Goal: Download file/media

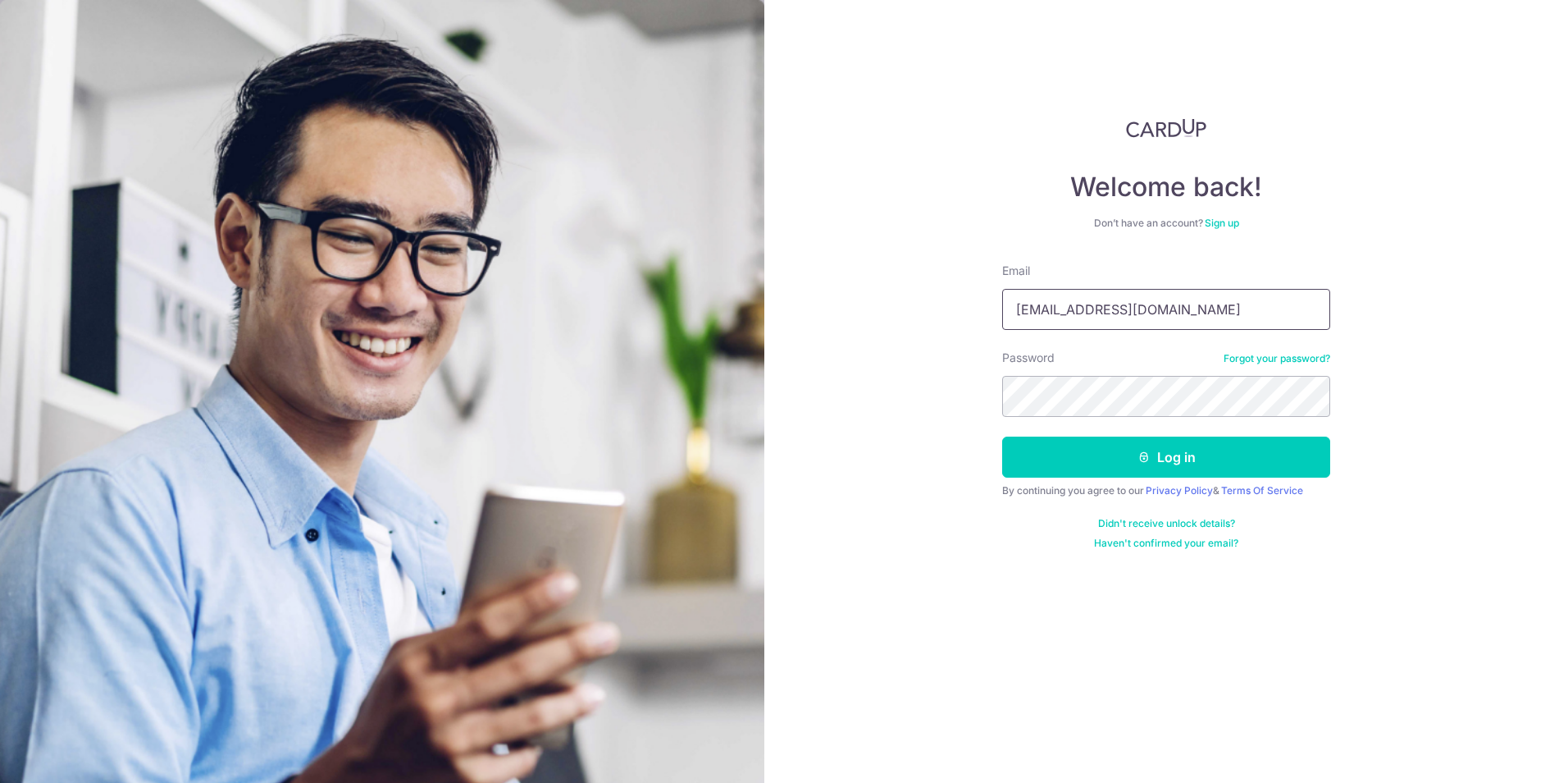
click at [1185, 311] on input "[EMAIL_ADDRESS][DOMAIN_NAME]" at bounding box center [1166, 309] width 328 height 41
click at [992, 467] on div "Welcome back! Don’t have an account? Sign up Email jane_tpf@yahoo.com.sg Passwo…" at bounding box center [1166, 392] width 804 height 783
click at [1100, 458] on button "Log in" at bounding box center [1166, 457] width 328 height 41
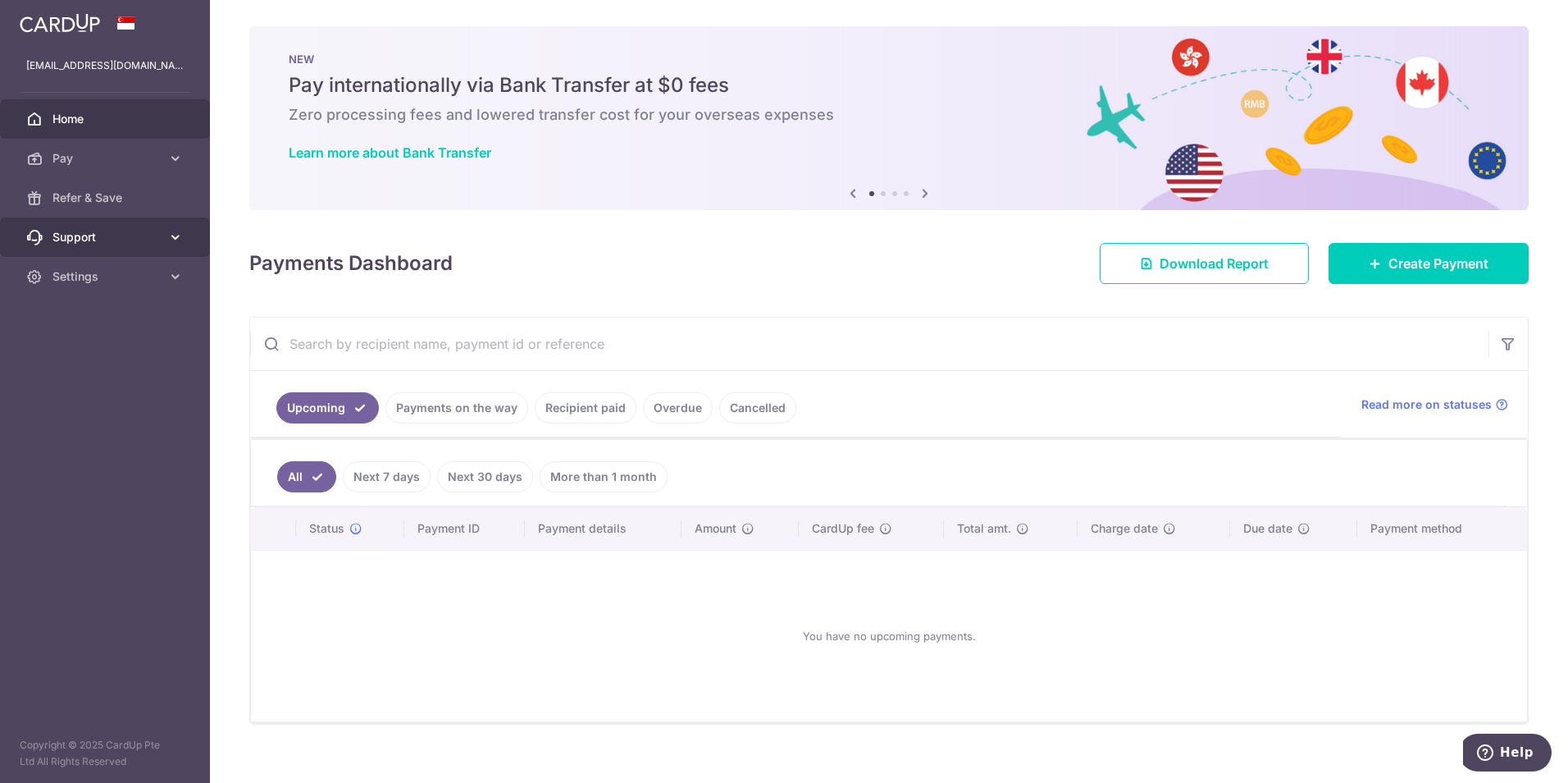
click at [96, 241] on span "Support" at bounding box center [106, 236] width 108 height 16
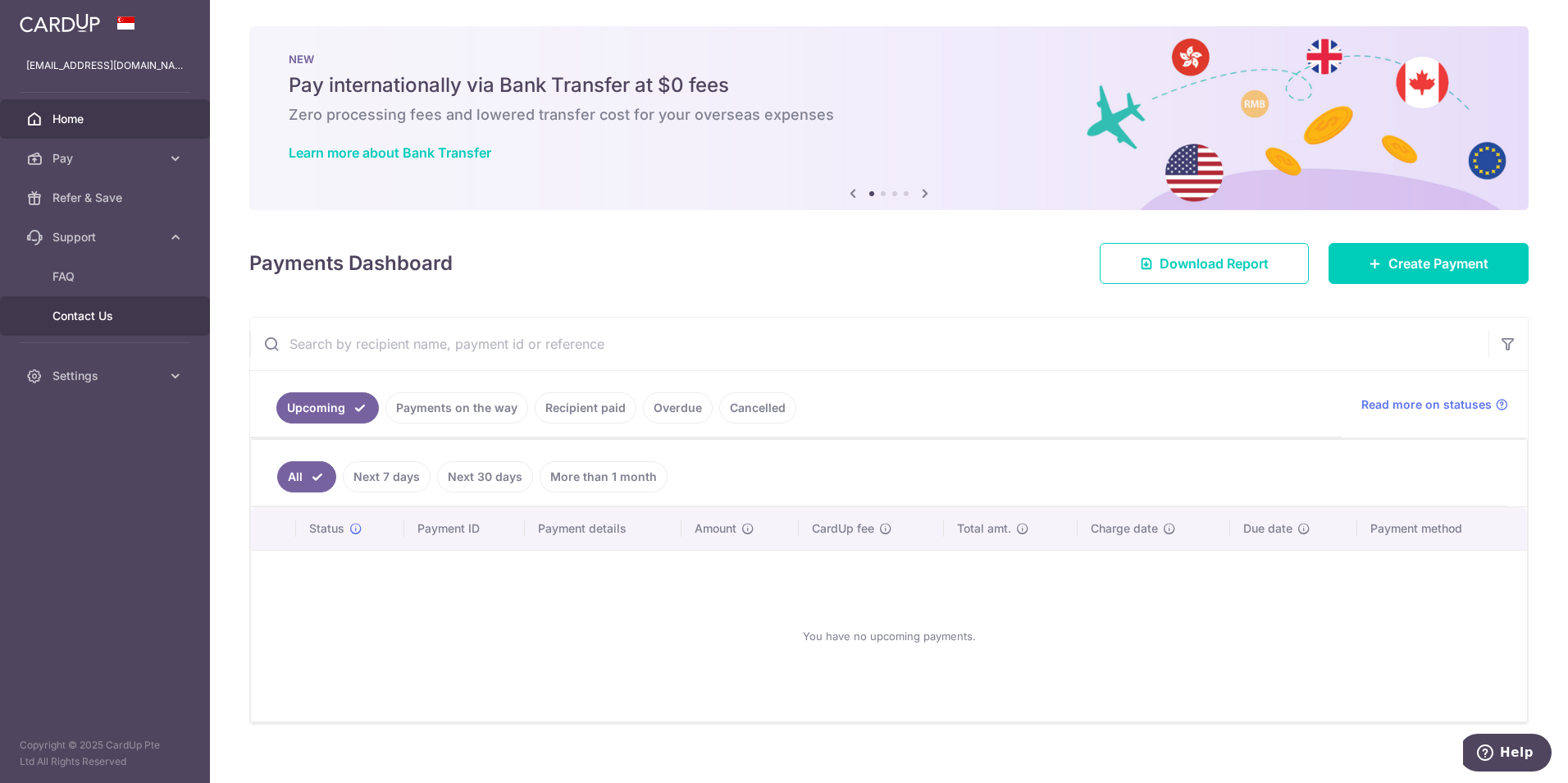
click at [91, 312] on span "Contact Us" at bounding box center [106, 316] width 108 height 16
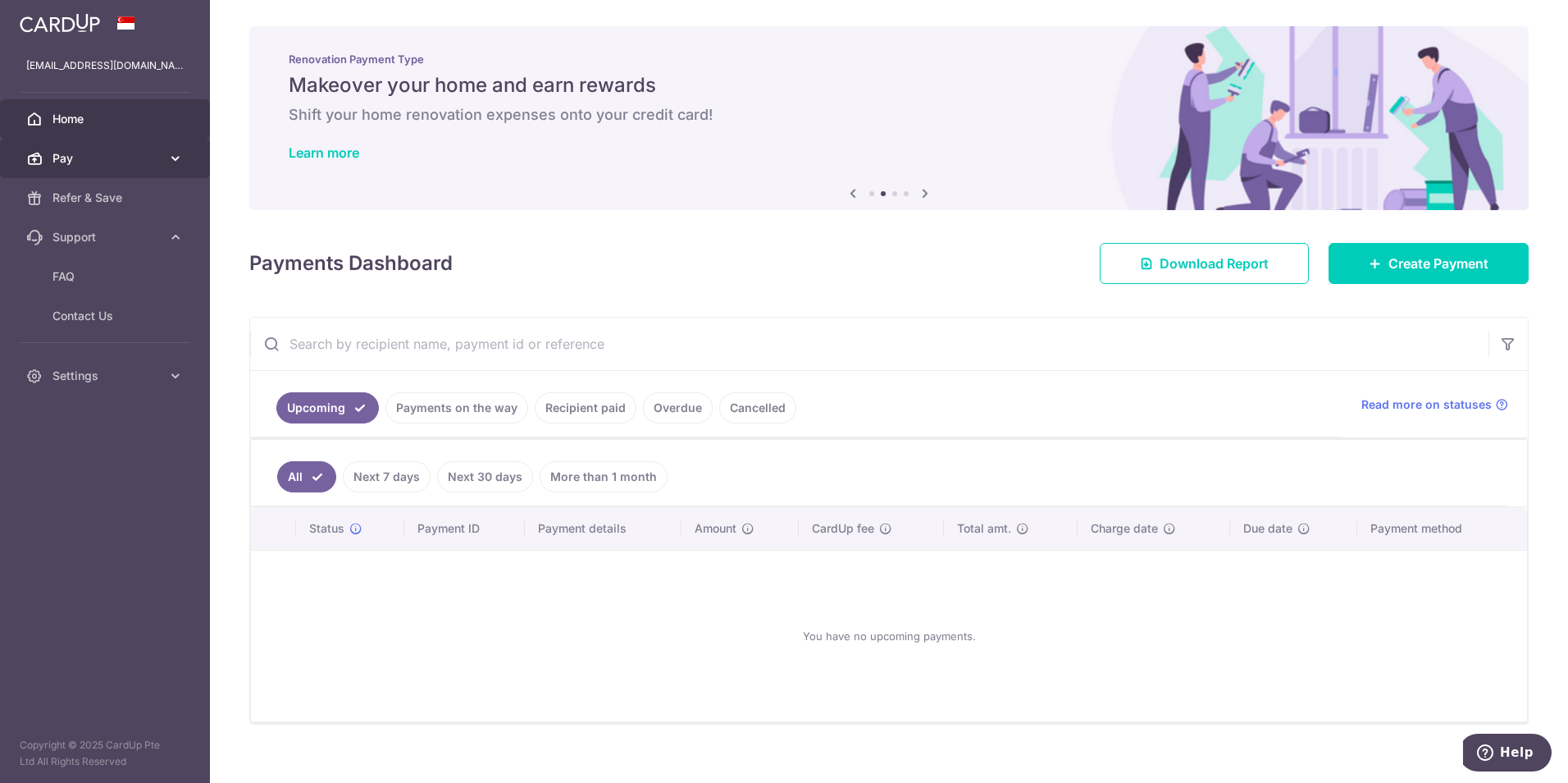
click at [166, 164] on link "Pay" at bounding box center [105, 158] width 210 height 39
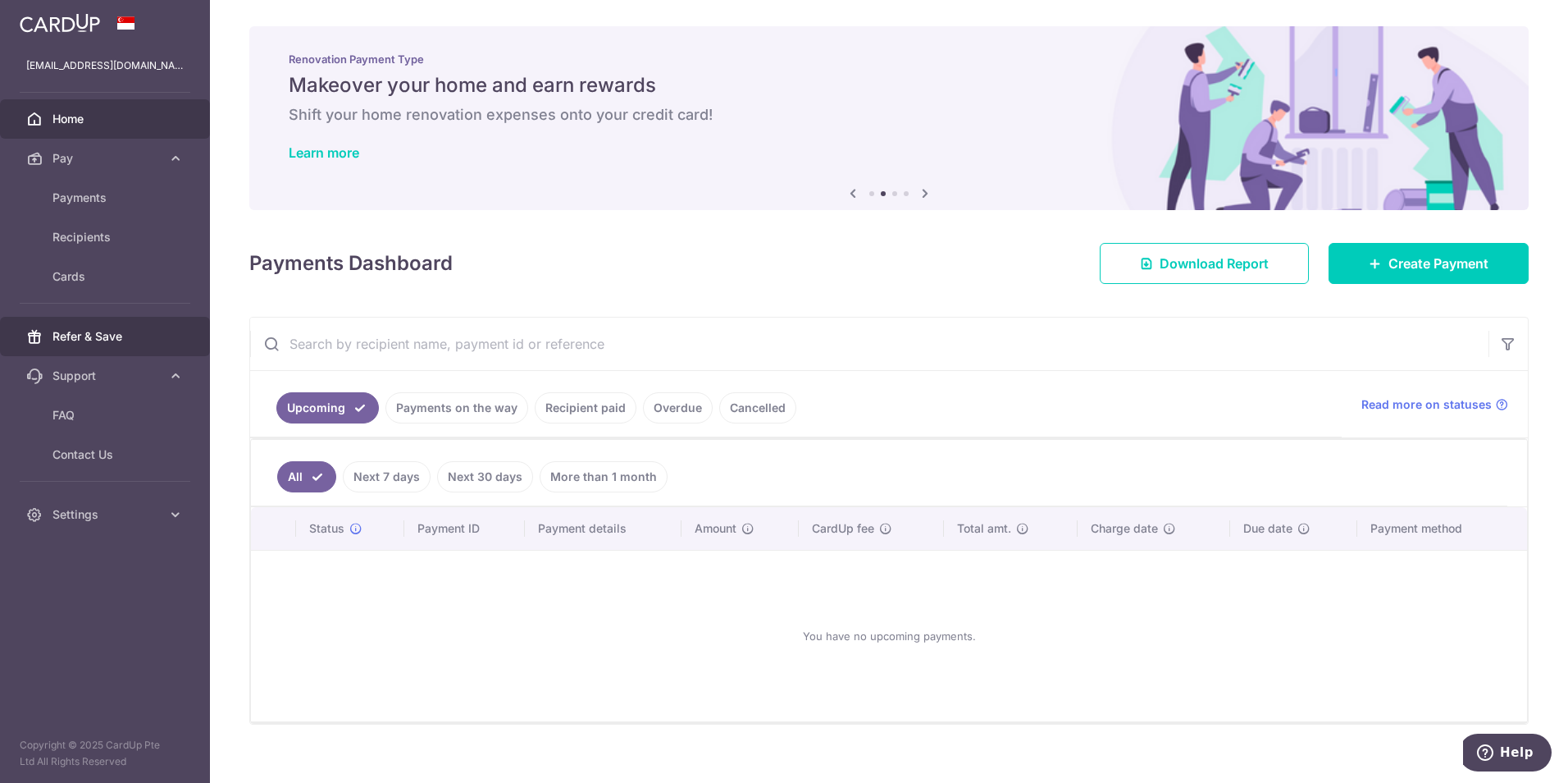
click at [121, 340] on span "Refer & Save" at bounding box center [106, 336] width 108 height 16
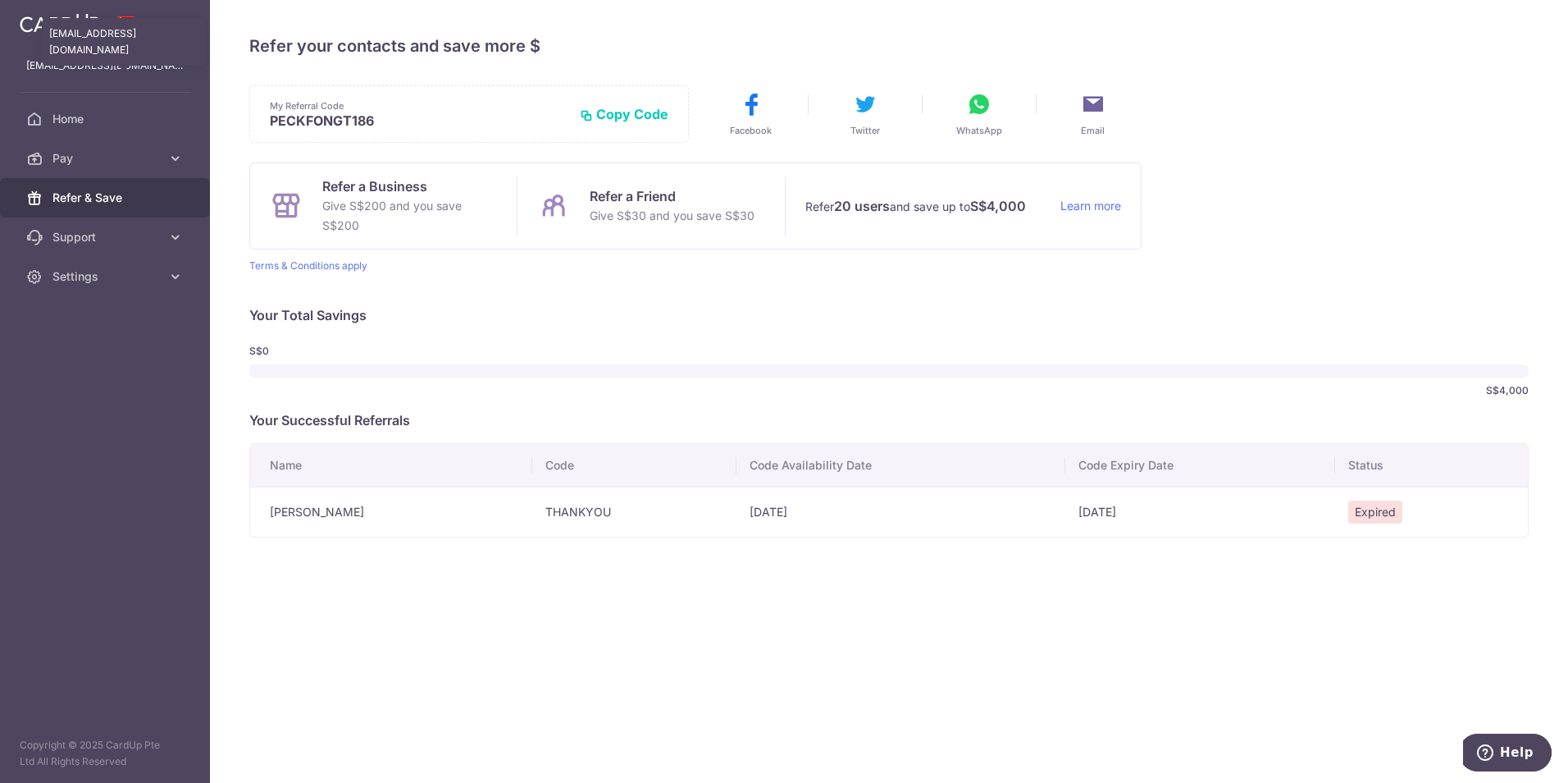
click at [124, 66] on p "[EMAIL_ADDRESS][DOMAIN_NAME]" at bounding box center [104, 65] width 158 height 16
click at [53, 30] on img at bounding box center [60, 23] width 80 height 20
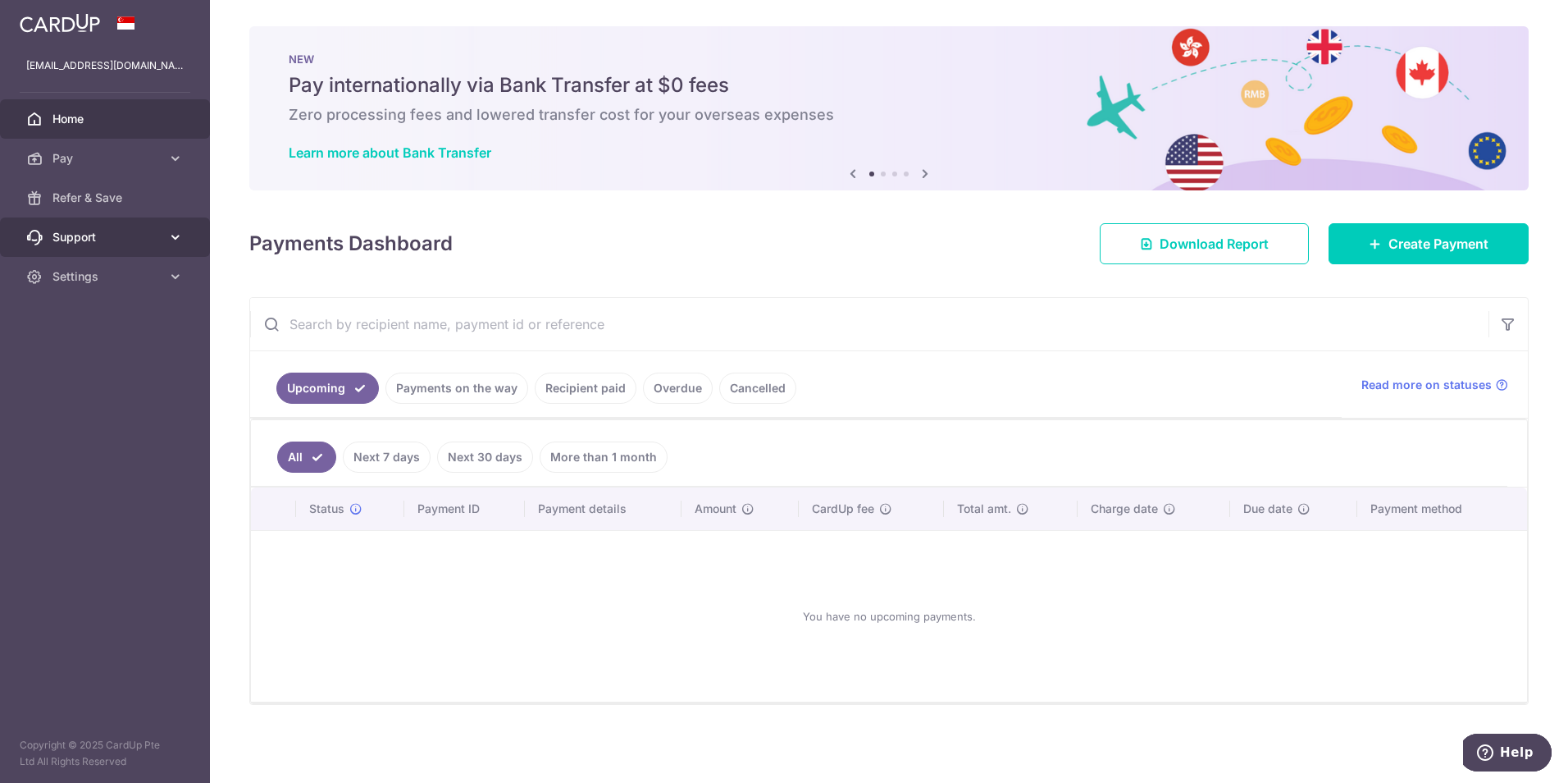
click at [79, 235] on span "Support" at bounding box center [106, 236] width 108 height 16
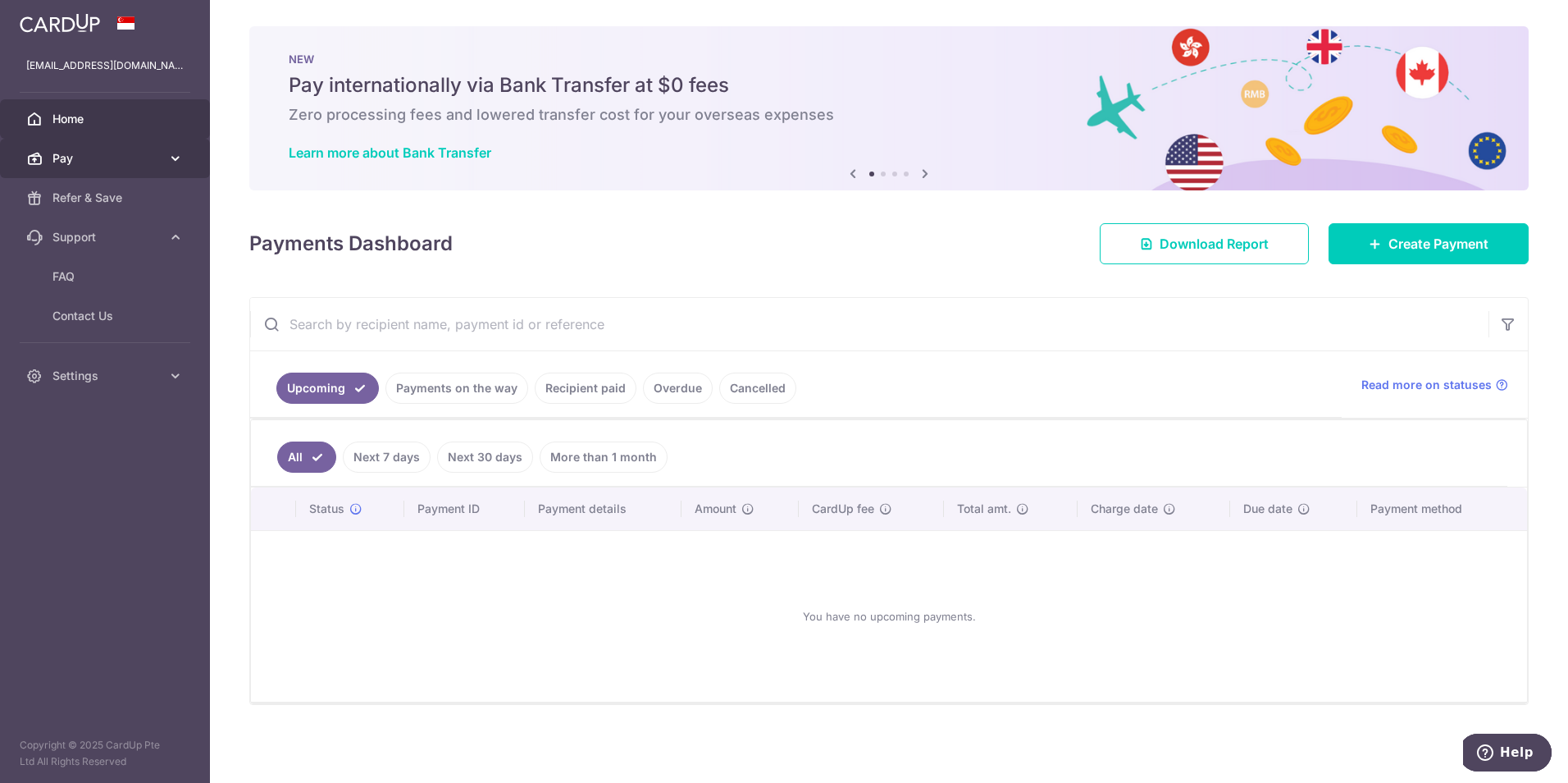
click at [163, 157] on link "Pay" at bounding box center [105, 158] width 210 height 39
click at [164, 123] on link "Home" at bounding box center [105, 119] width 210 height 39
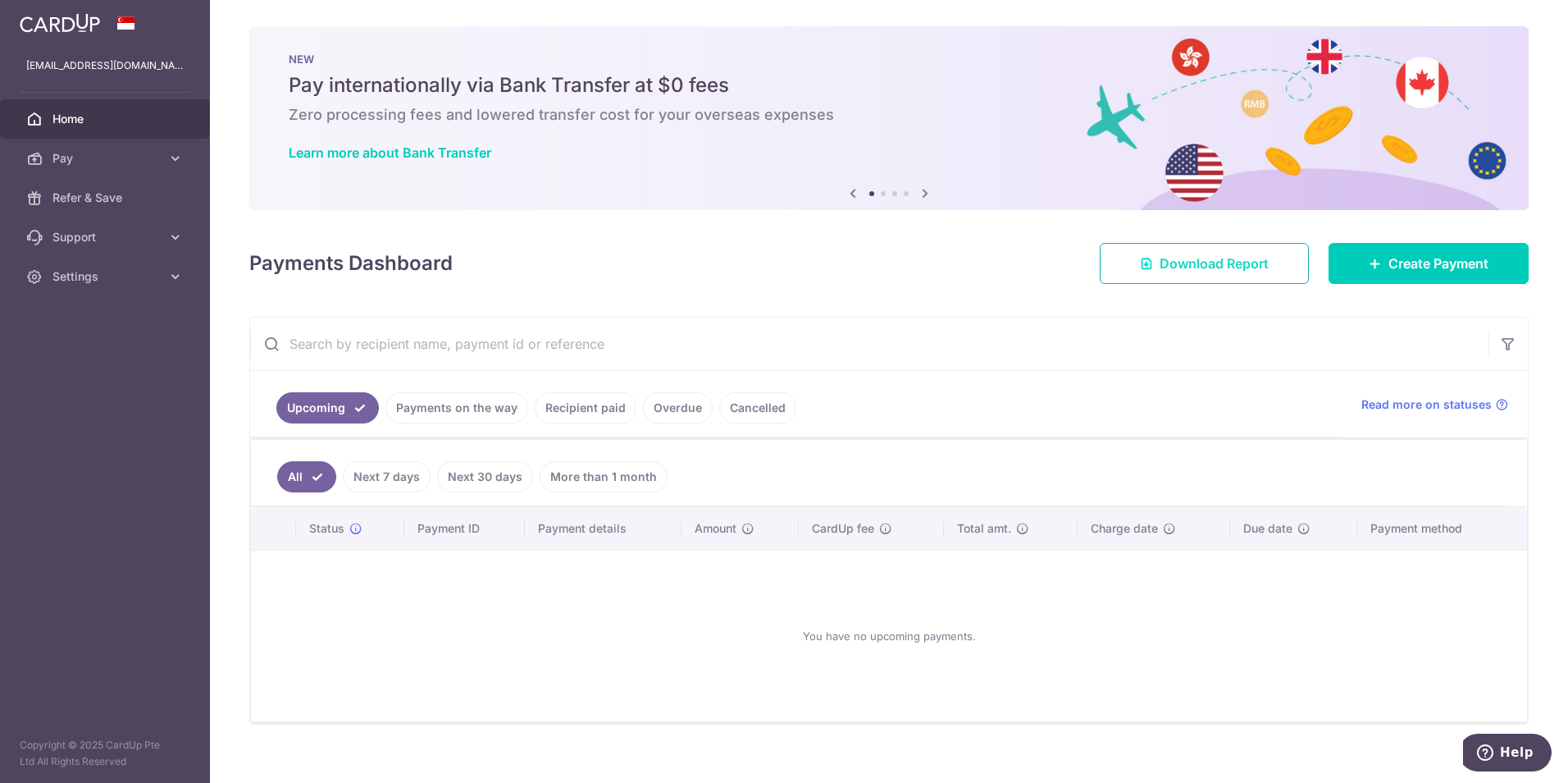
click at [1223, 257] on span "Download Report" at bounding box center [1214, 263] width 109 height 20
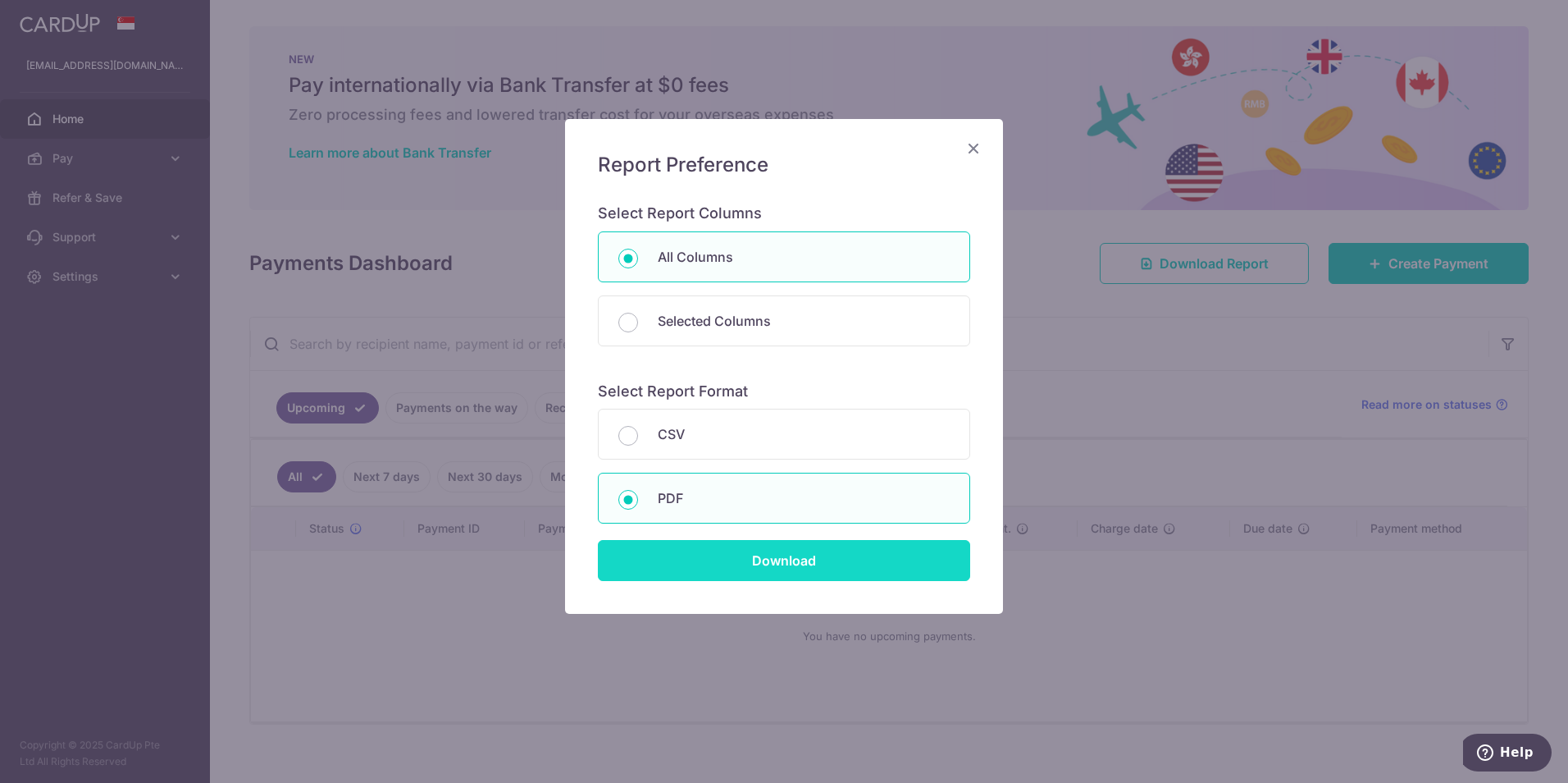
click at [822, 577] on input "Download" at bounding box center [784, 560] width 372 height 41
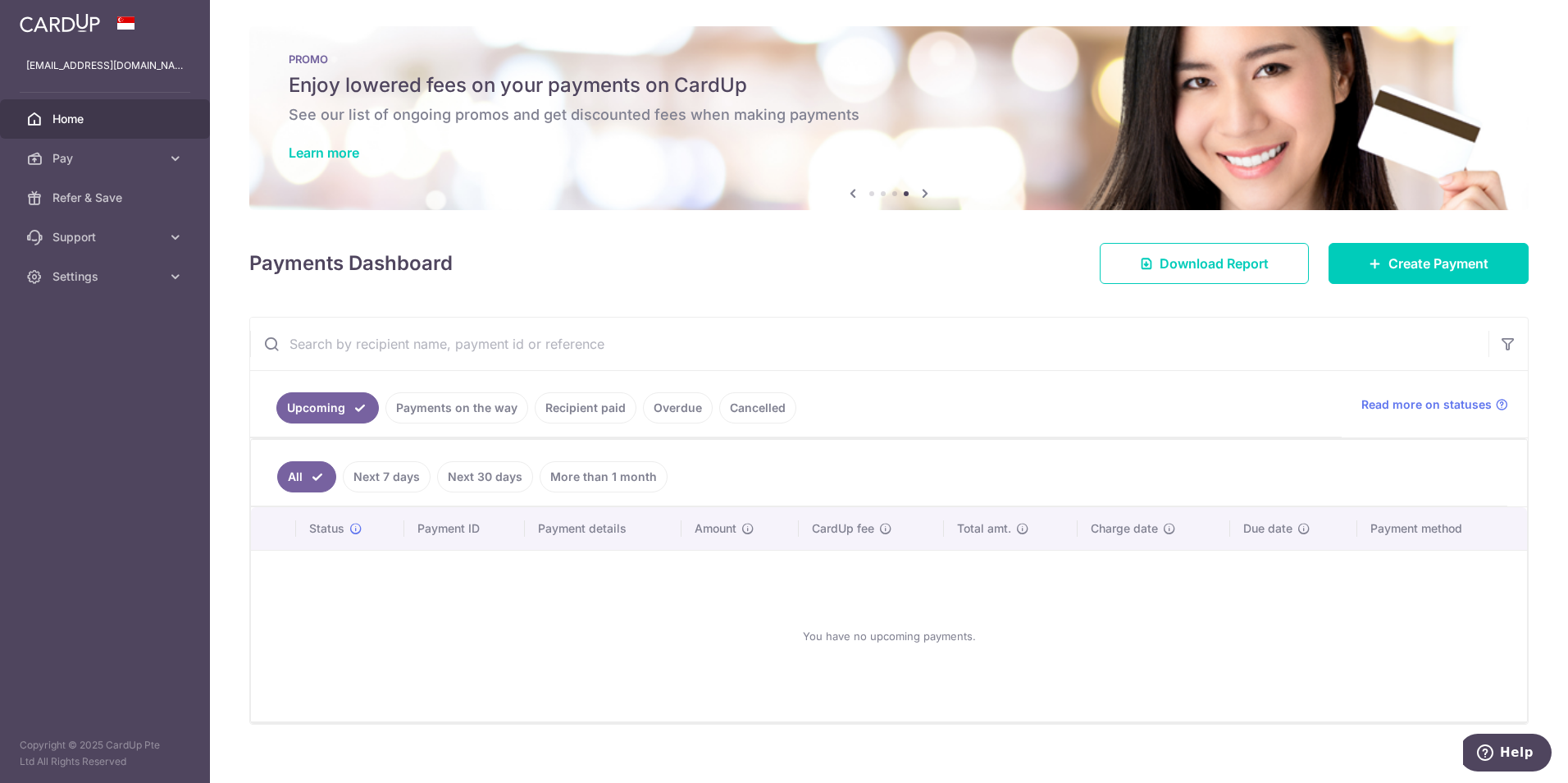
click at [82, 124] on span "Home" at bounding box center [106, 119] width 108 height 16
